Goal: Communication & Community: Answer question/provide support

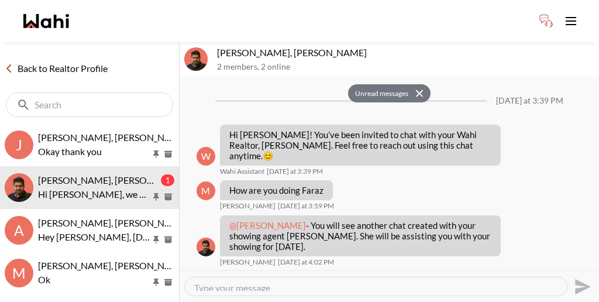
scroll to position [400, 0]
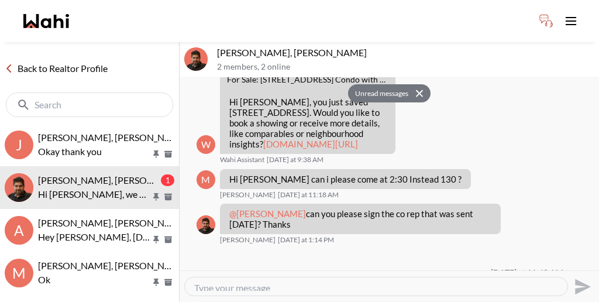
click at [540, 219] on button "Delete" at bounding box center [565, 225] width 94 height 21
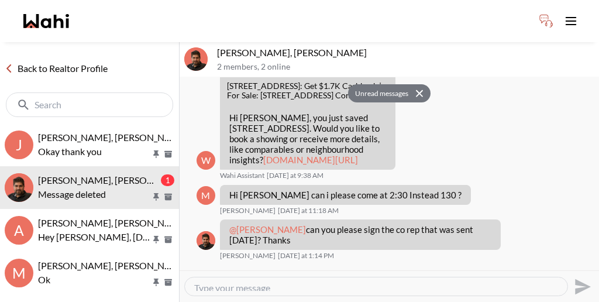
click at [415, 89] on icon at bounding box center [419, 93] width 8 height 8
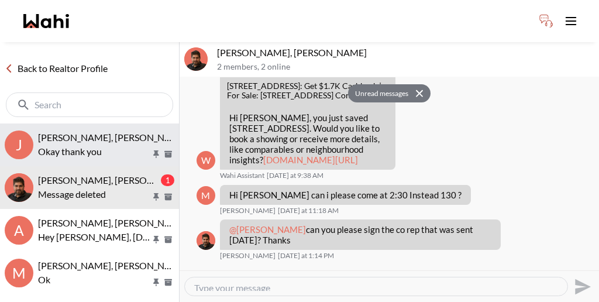
click at [80, 132] on span "Jason Brown, Jason & Lauryn Vaz-Brown, Alicia, Michelle" at bounding box center [231, 137] width 386 height 11
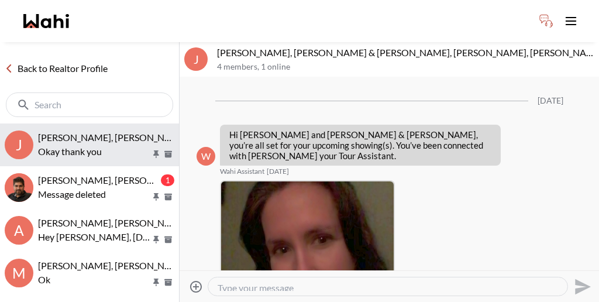
scroll to position [724, 0]
